Goal: Information Seeking & Learning: Learn about a topic

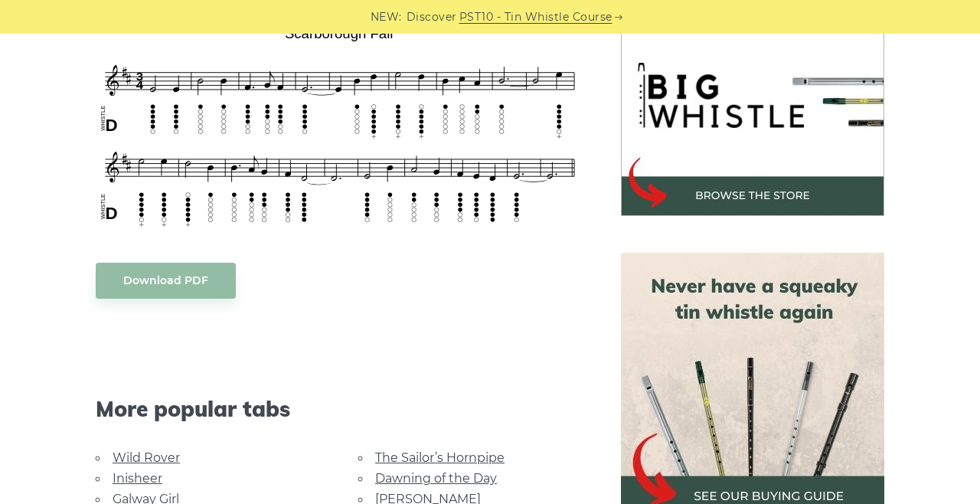
scroll to position [488, 0]
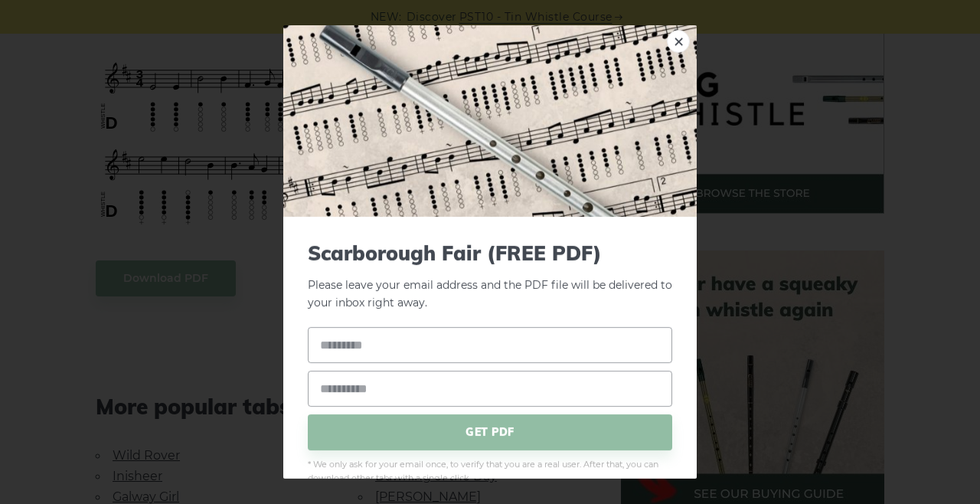
click at [69, 264] on div "× Scarborough Fair (FREE PDF) Please leave your email address and the PDF file …" at bounding box center [490, 252] width 980 height 504
click at [811, 101] on div "× Scarborough Fair (FREE PDF) Please leave your email address and the PDF file …" at bounding box center [490, 252] width 980 height 504
click at [684, 30] on link "×" at bounding box center [678, 41] width 23 height 23
